Goal: Find specific page/section: Find specific page/section

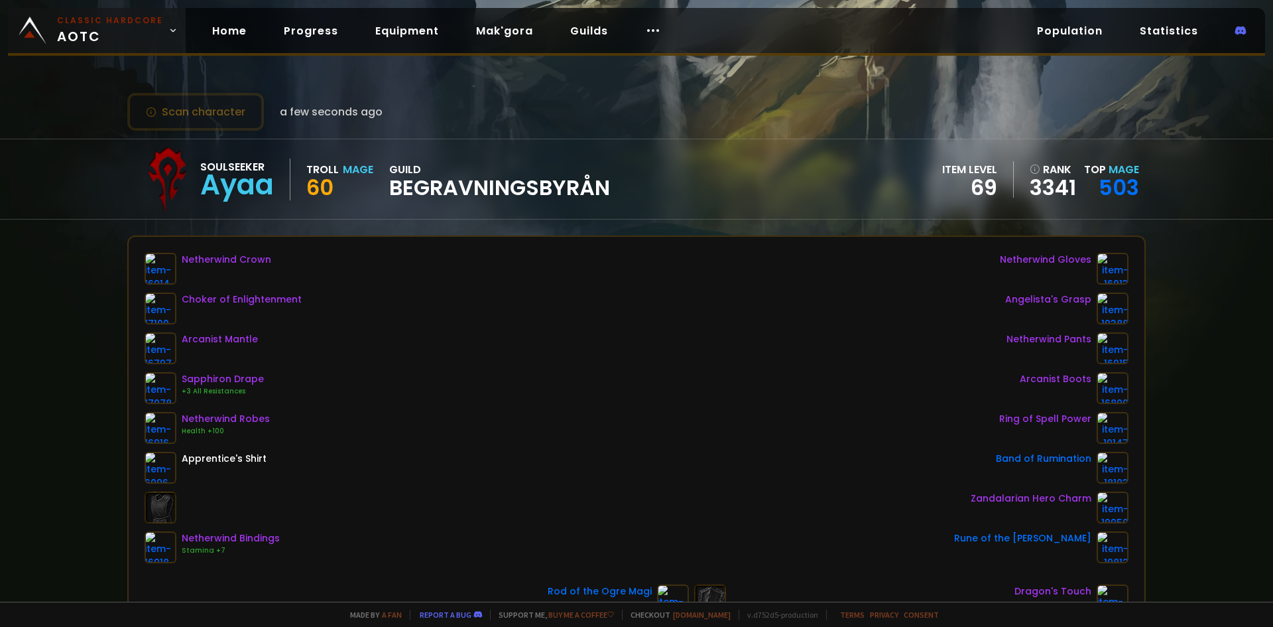
scroll to position [66, 0]
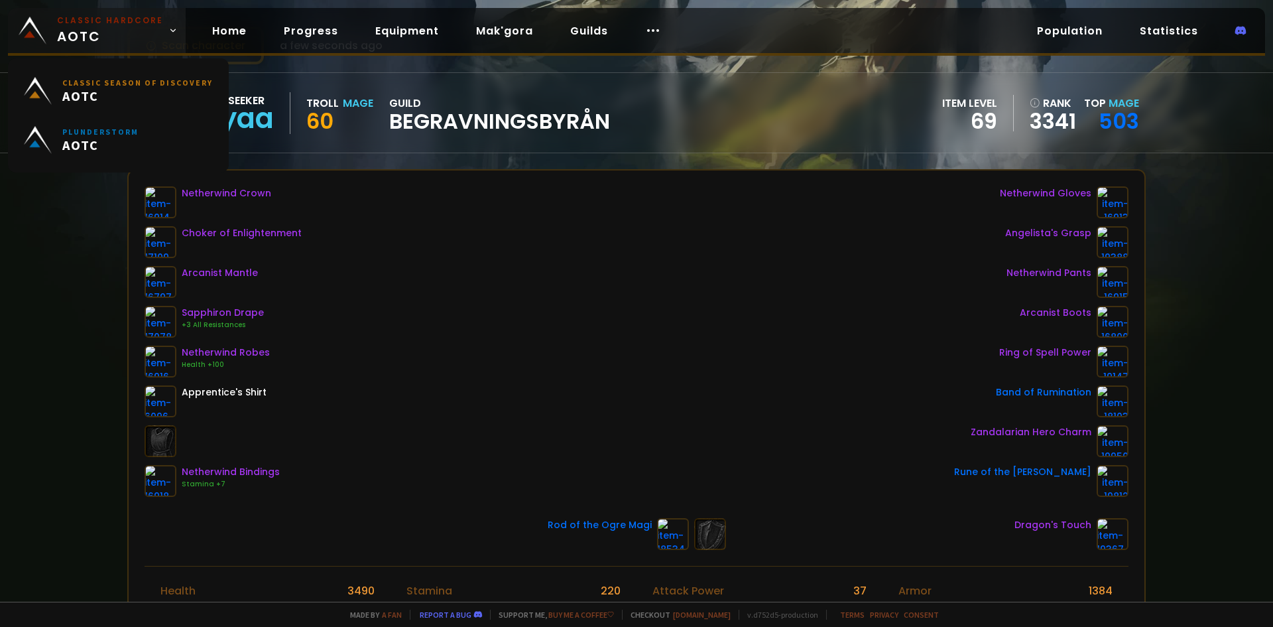
click at [135, 26] on small "Classic Hardcore" at bounding box center [110, 21] width 106 height 12
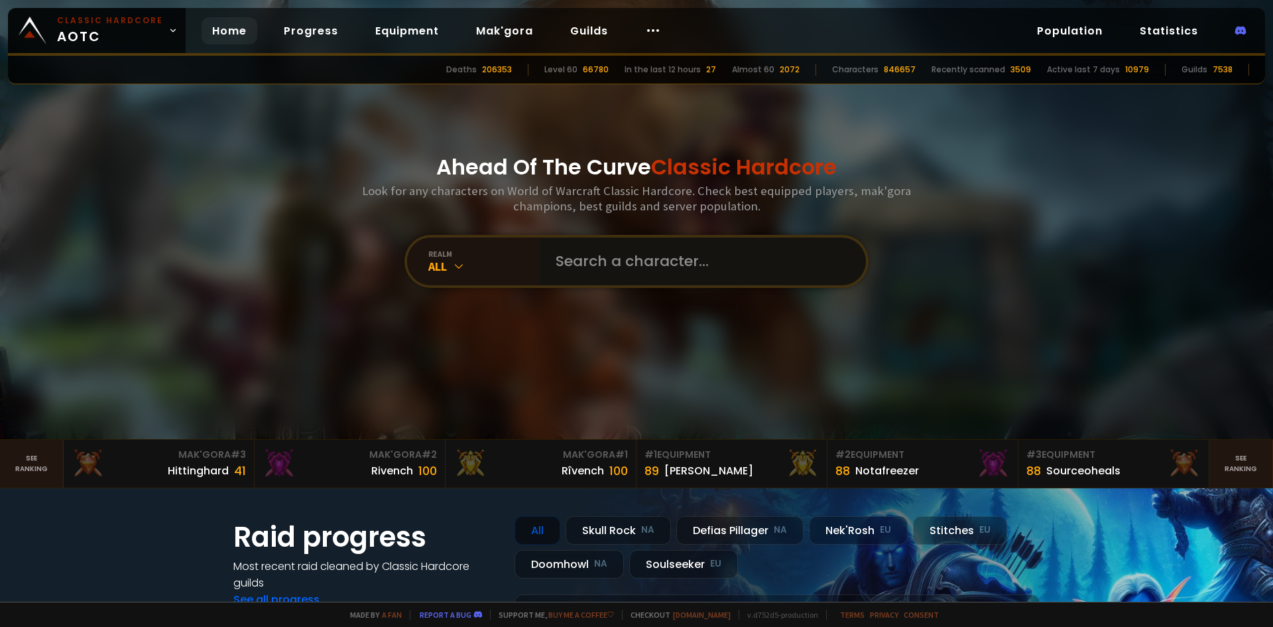
click at [588, 265] on input "text" at bounding box center [699, 261] width 302 height 48
type input "natethegreat"
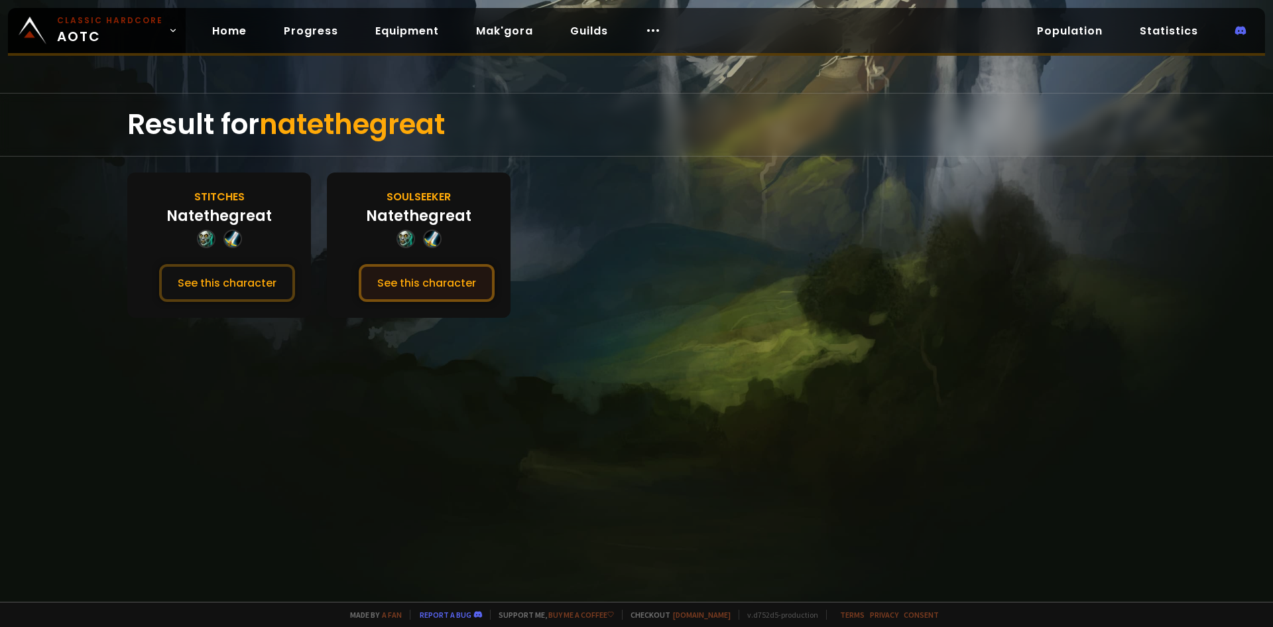
click at [446, 298] on button "See this character" at bounding box center [427, 283] width 136 height 38
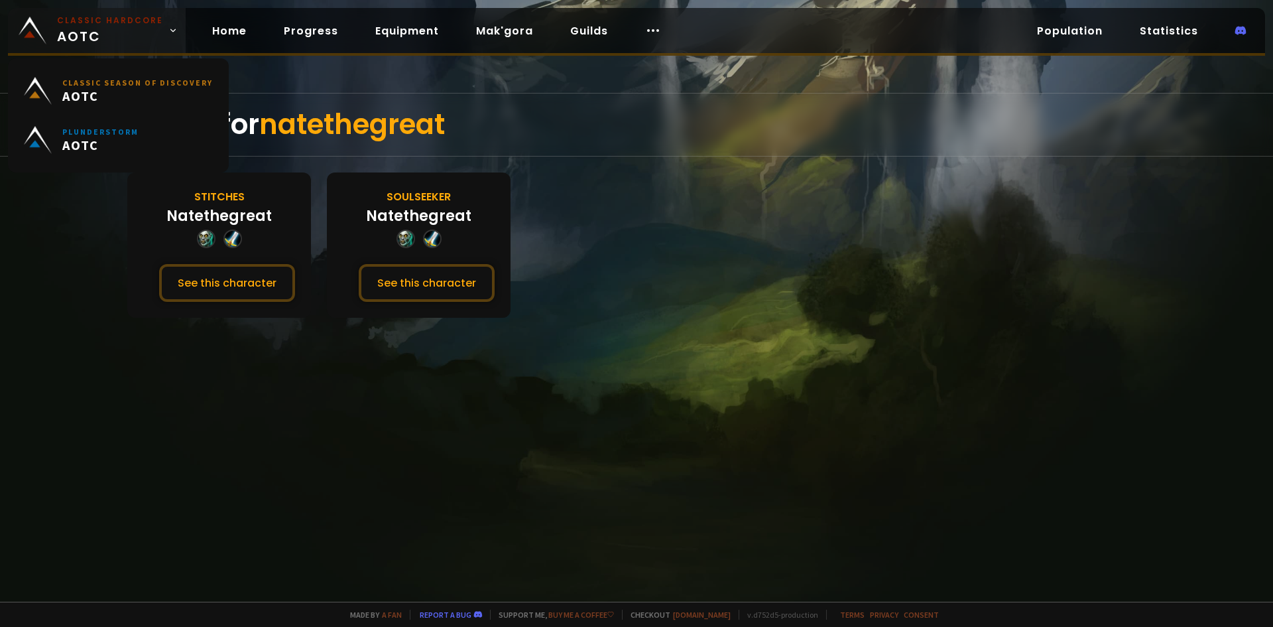
click at [56, 25] on link "Classic Hardcore AOTC" at bounding box center [97, 30] width 178 height 45
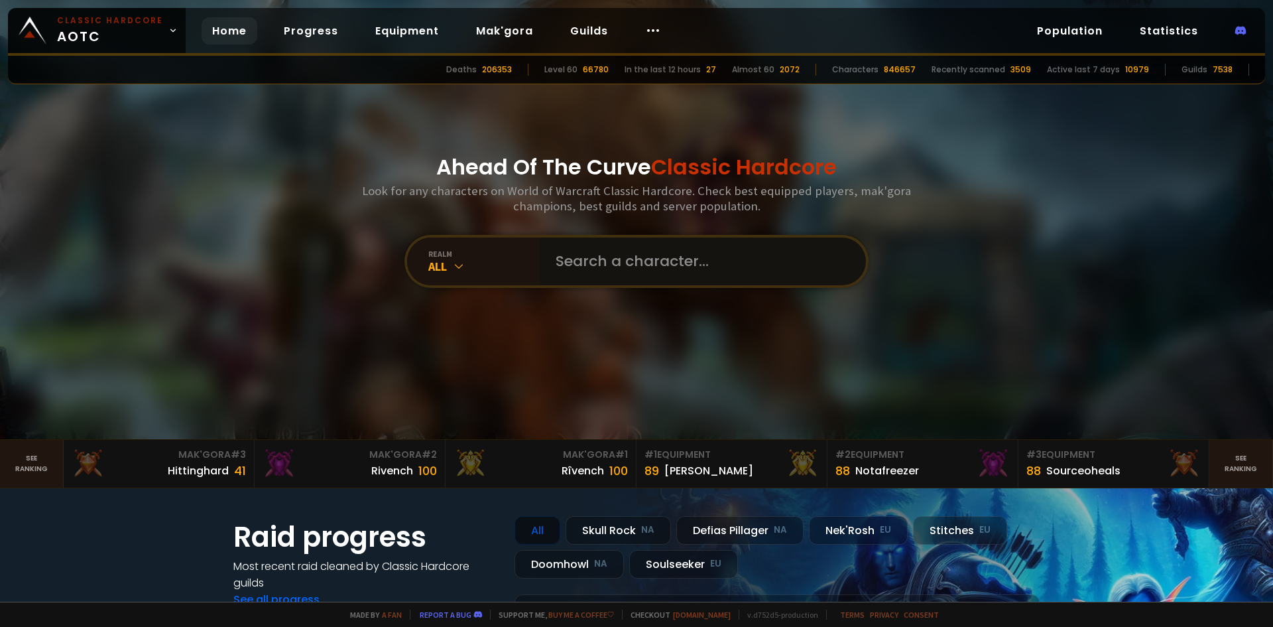
click at [605, 255] on input "text" at bounding box center [699, 261] width 302 height 48
type input "natethebait"
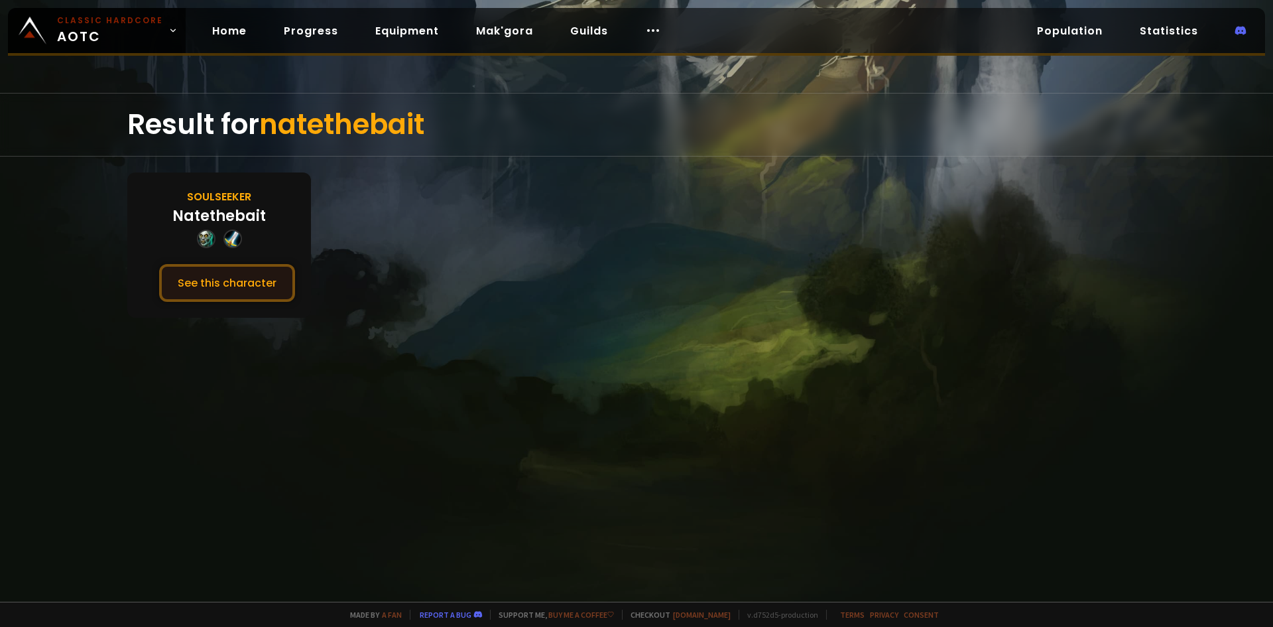
drag, startPoint x: 243, startPoint y: 284, endPoint x: 250, endPoint y: 280, distance: 8.3
click at [244, 284] on button "See this character" at bounding box center [227, 283] width 136 height 38
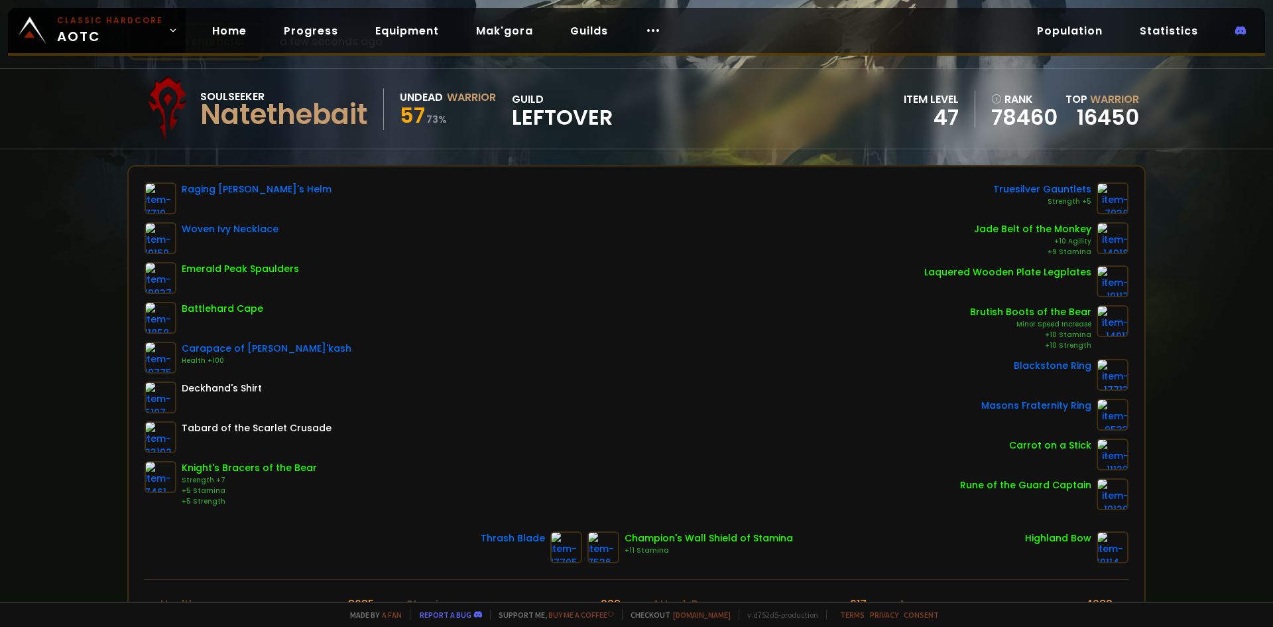
scroll to position [66, 0]
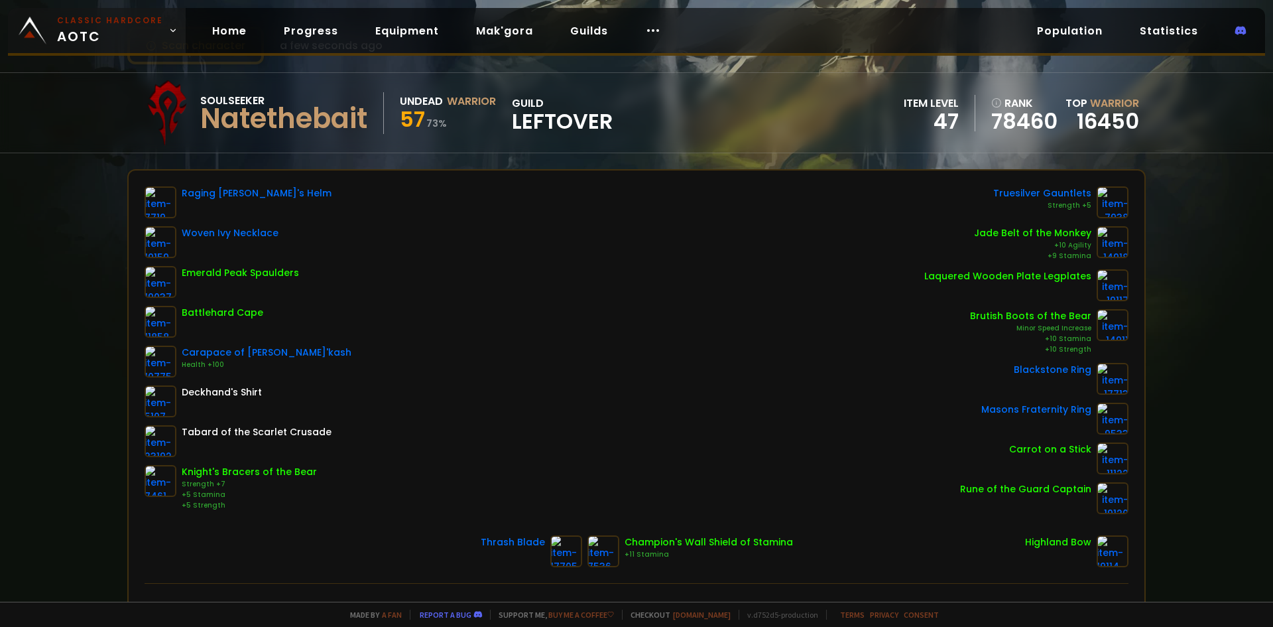
click at [141, 36] on span "Classic Hardcore AOTC" at bounding box center [110, 31] width 106 height 32
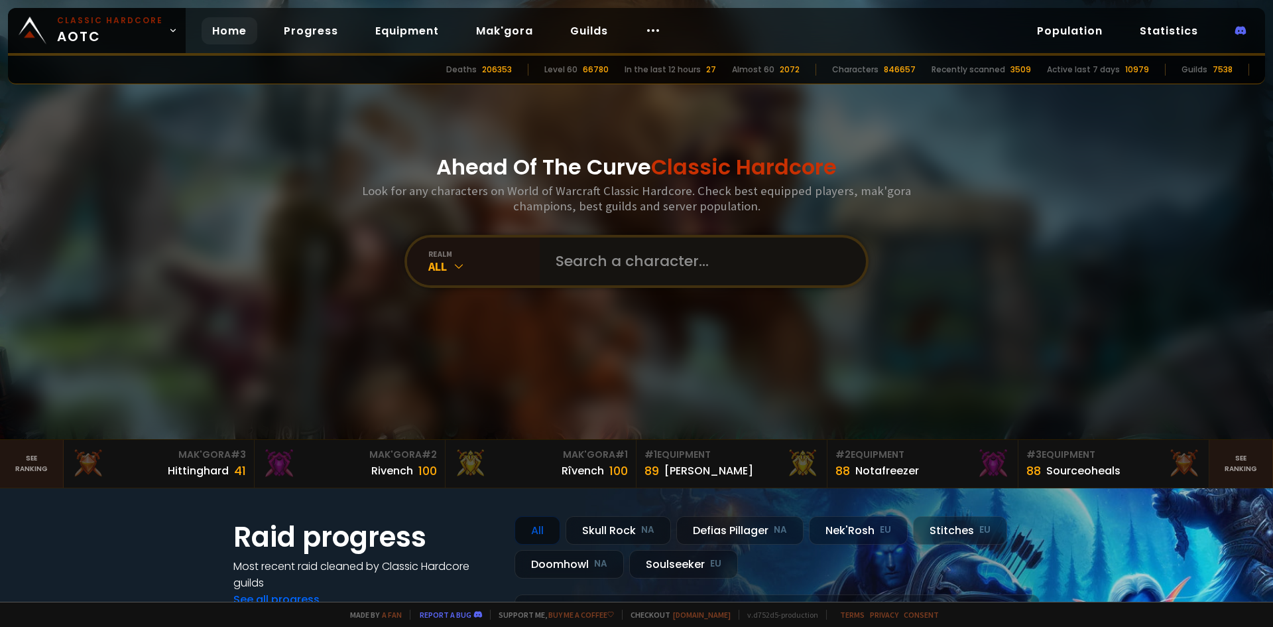
click at [653, 268] on input "text" at bounding box center [699, 261] width 302 height 48
paste input "Euwgoatrbrn"
type input "Euwgoatrbrn"
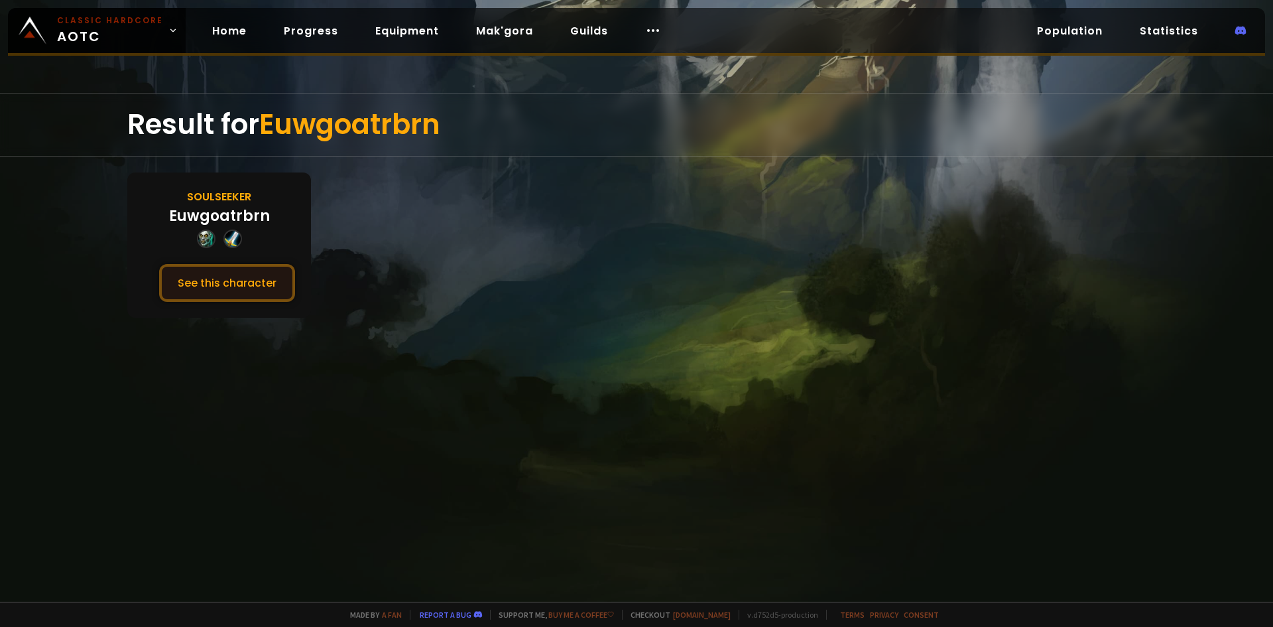
click at [229, 279] on button "See this character" at bounding box center [227, 283] width 136 height 38
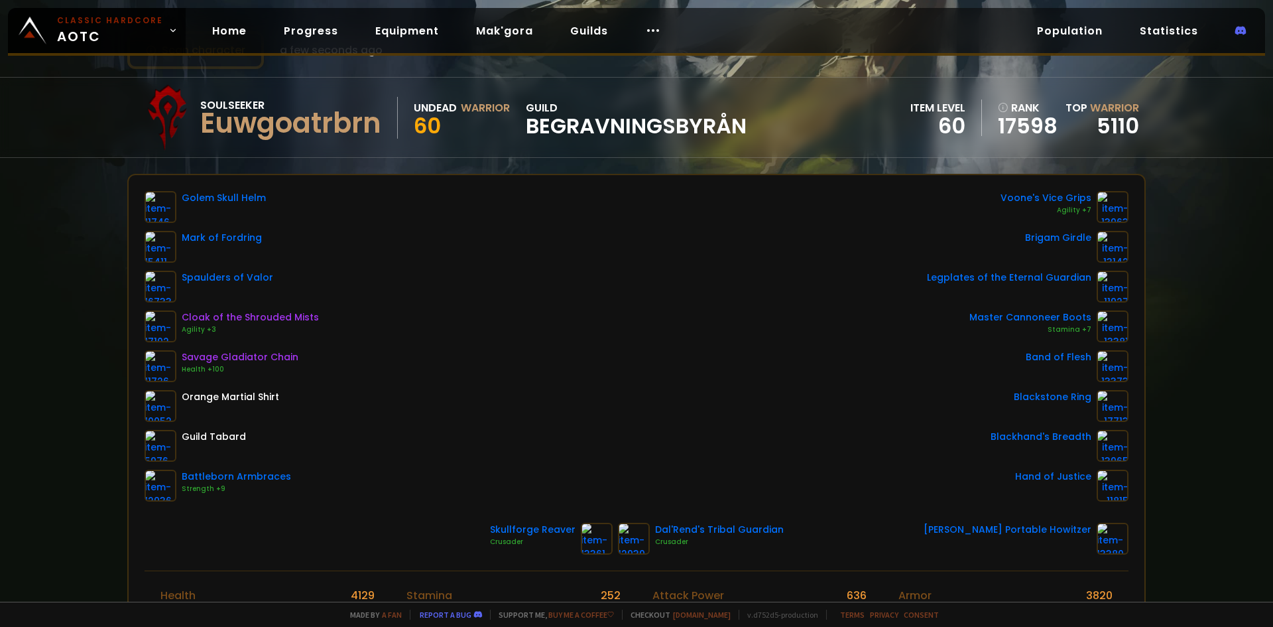
scroll to position [66, 0]
